Goal: Check status

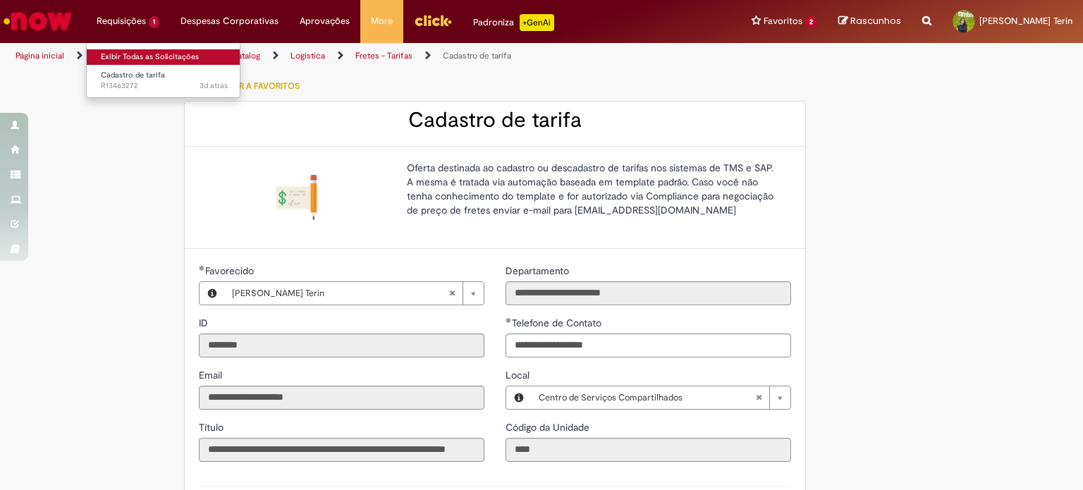
click at [143, 54] on link "Exibir Todas as Solicitações" at bounding box center [164, 57] width 155 height 16
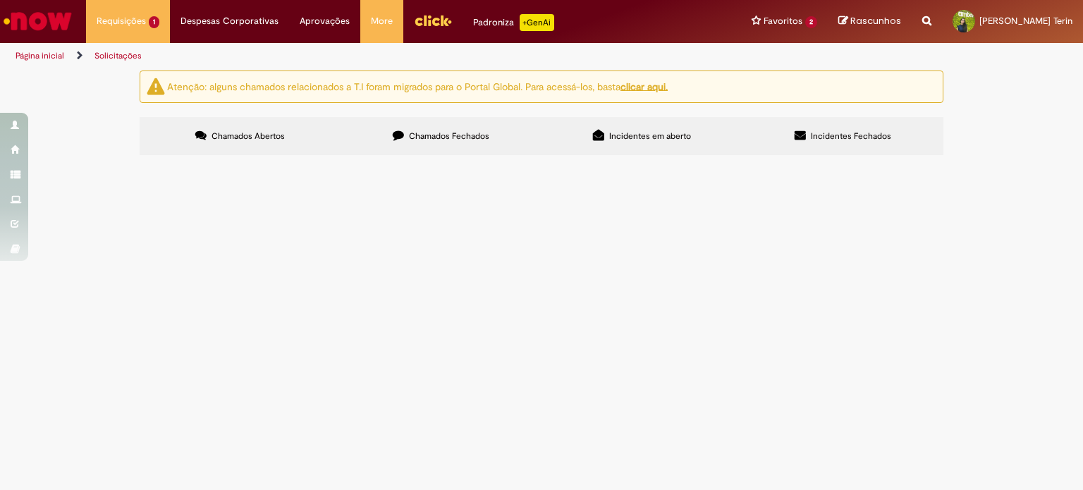
click at [486, 149] on label "Chamados Fechados" at bounding box center [440, 136] width 201 height 38
click at [0, 0] on span "R13447105" at bounding box center [0, 0] width 0 height 0
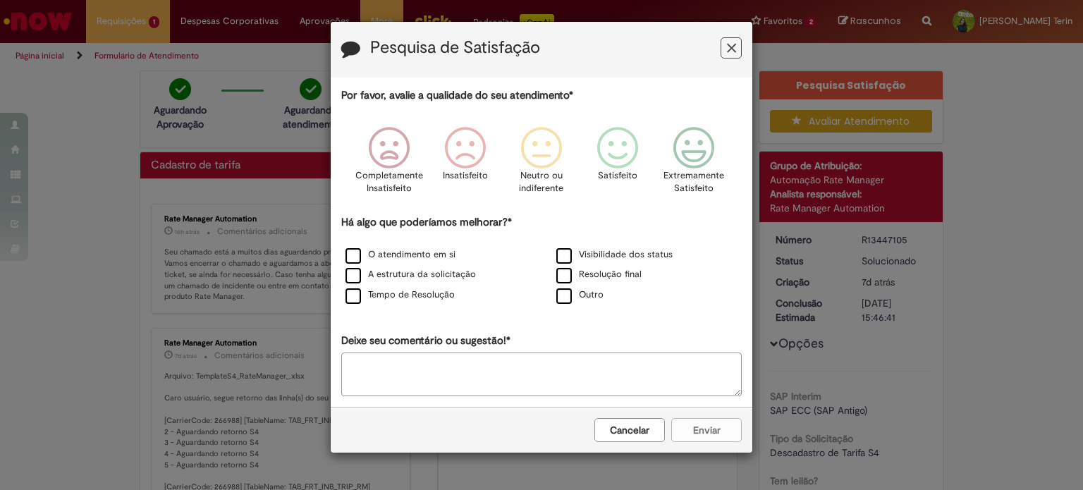
click at [732, 54] on icon "Feedback" at bounding box center [731, 48] width 9 height 15
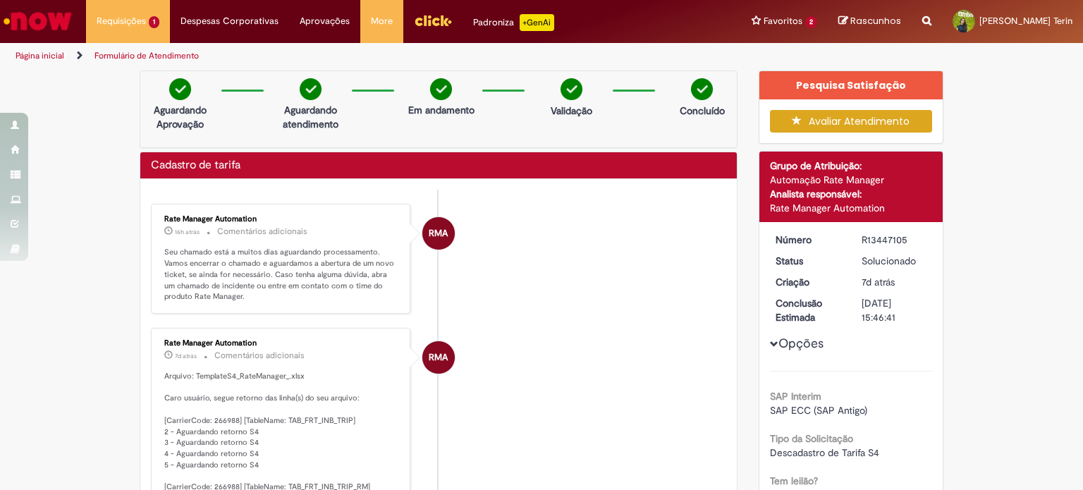
scroll to position [141, 0]
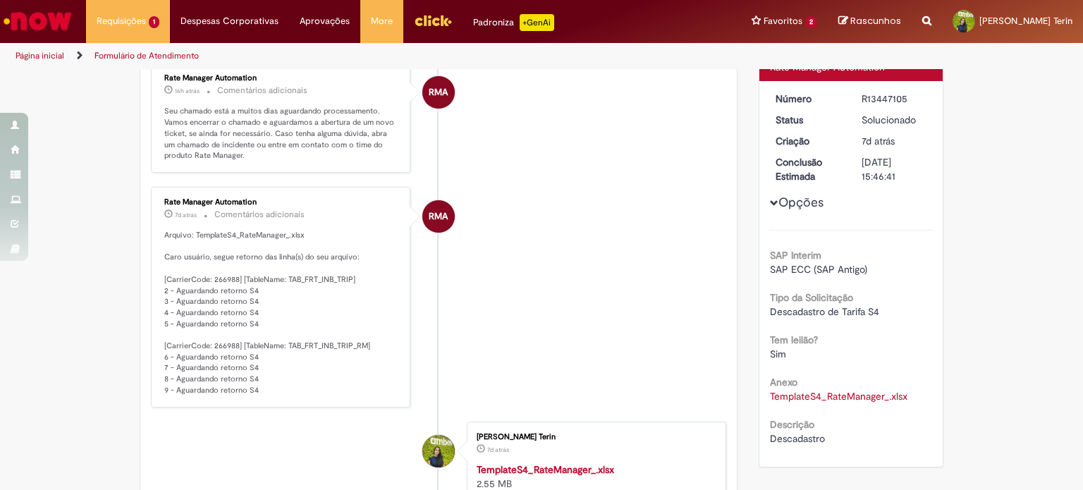
click at [852, 395] on link "TemplateS4_RateManager_.xlsx" at bounding box center [838, 396] width 137 height 13
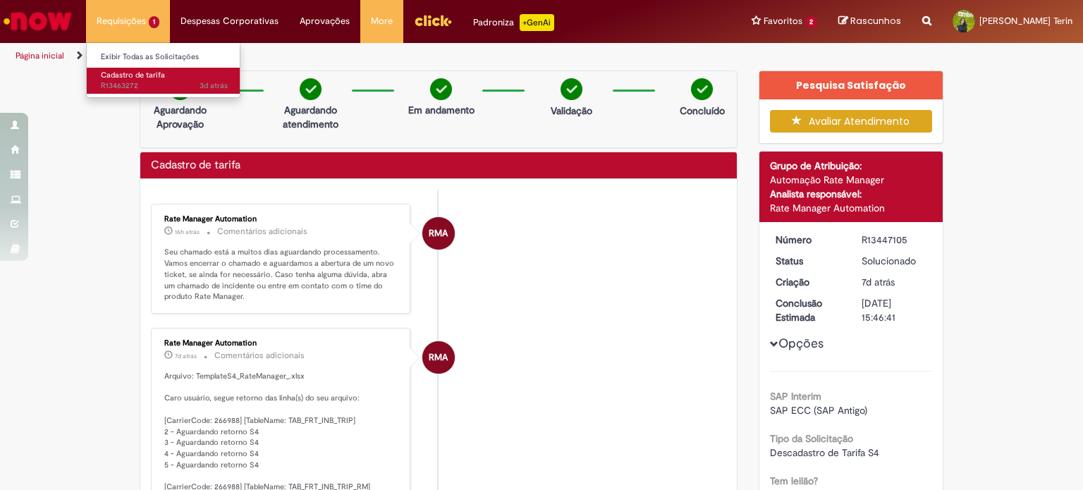
click at [156, 90] on span "3d atrás 3 dias atrás R13463272" at bounding box center [164, 85] width 127 height 11
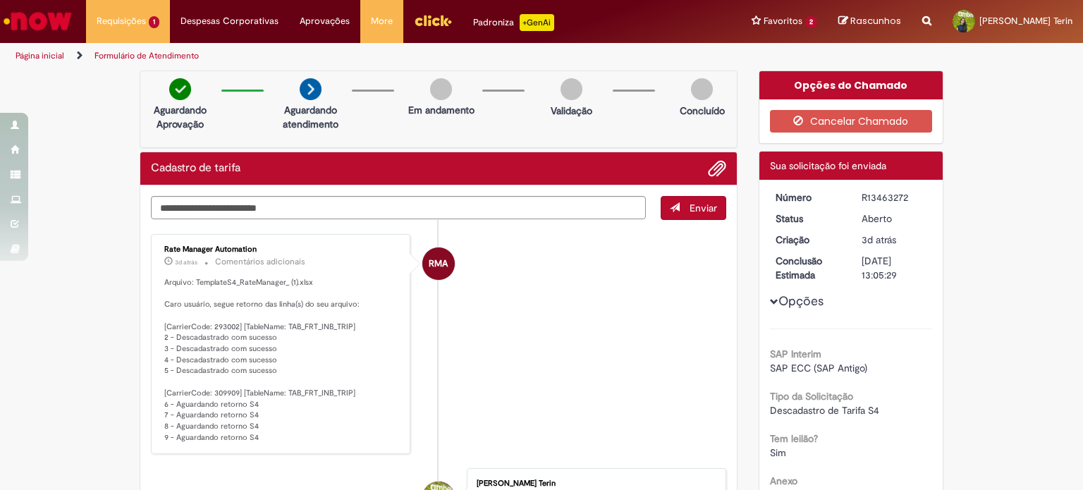
click at [555, 286] on li "RMA Rate Manager Automation 3d atrás 3 dias atrás Comentários adicionais Arquiv…" at bounding box center [438, 344] width 575 height 221
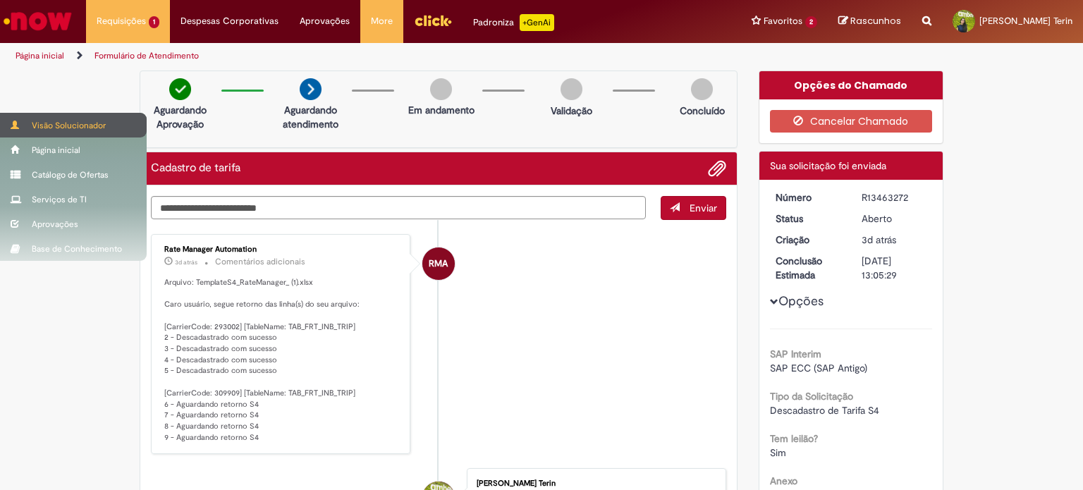
click at [49, 124] on div "Visão Solucionador" at bounding box center [73, 125] width 147 height 25
